Goal: Find specific page/section

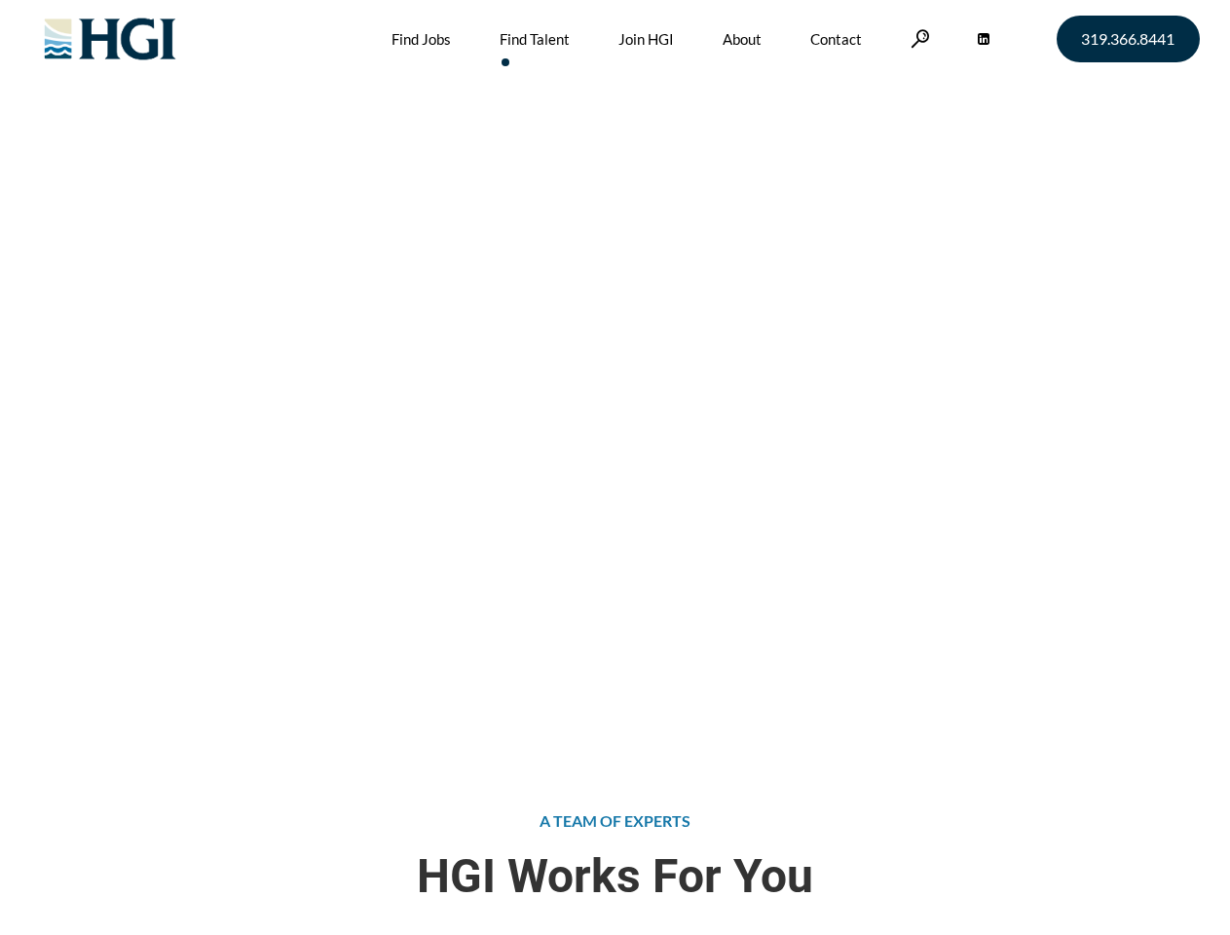
click at [614, 467] on div "Attract the Right Talent Home » Find Talent" at bounding box center [615, 374] width 1230 height 748
click at [917, 38] on link at bounding box center [919, 38] width 19 height 18
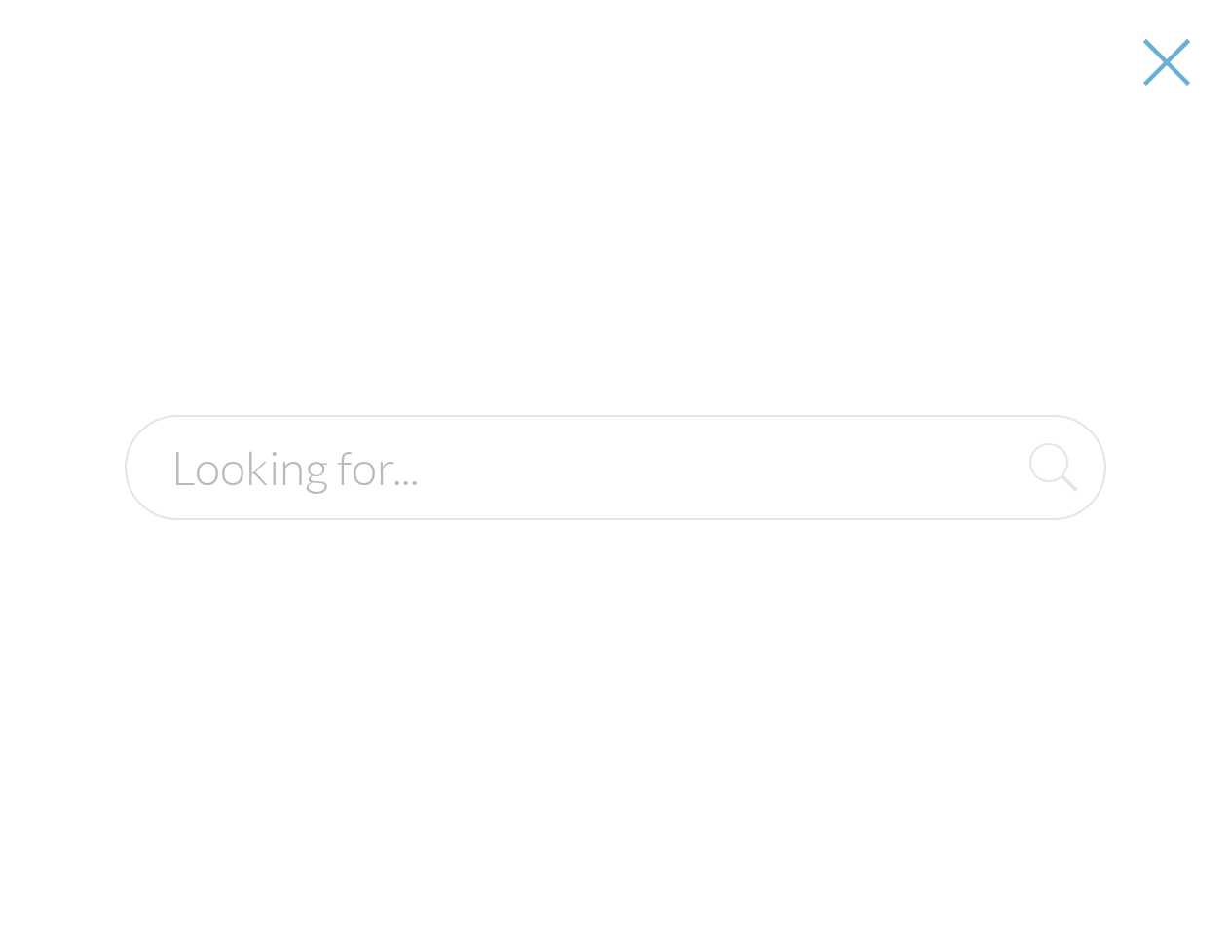
click at [614, 467] on div "Attract the Right Talent Home » Find Talent" at bounding box center [615, 374] width 1230 height 748
